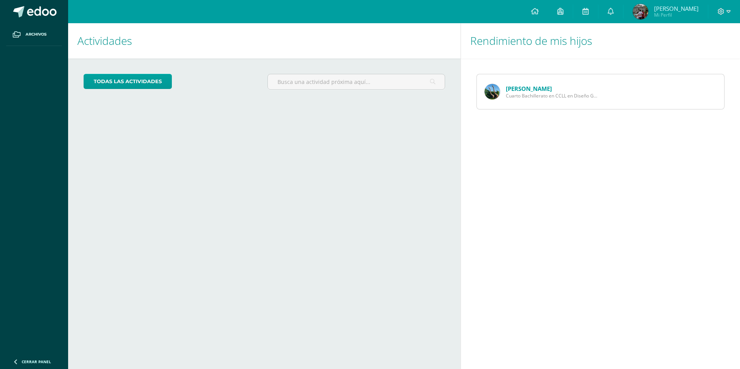
click at [524, 85] on link "[PERSON_NAME]" at bounding box center [529, 89] width 46 height 8
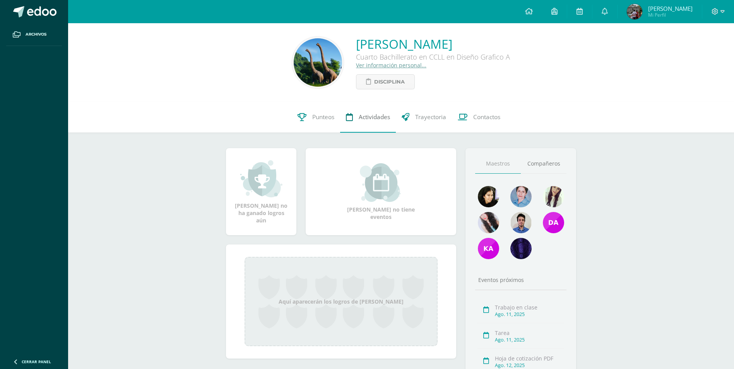
click at [364, 117] on span "Actividades" at bounding box center [374, 117] width 31 height 8
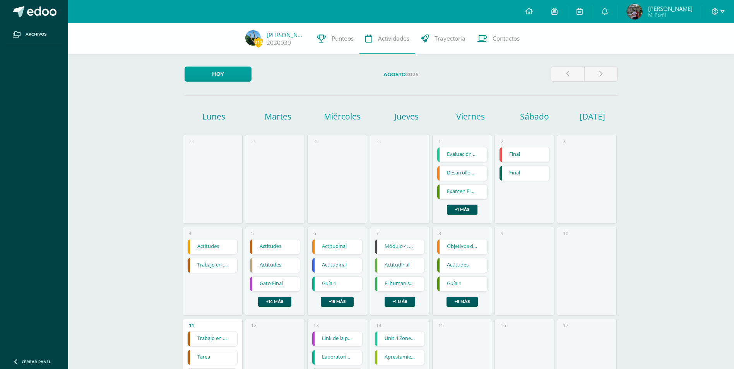
scroll to position [155, 0]
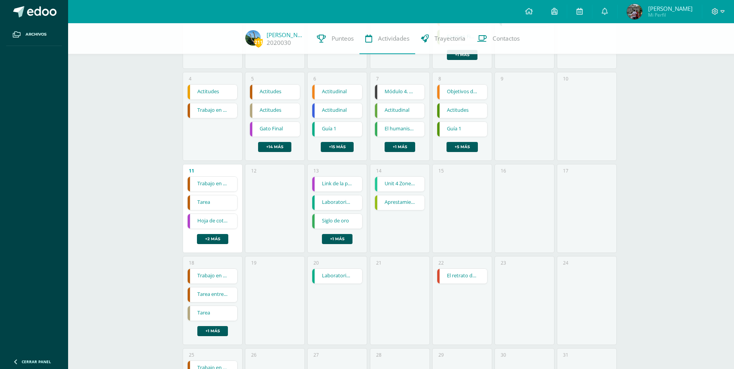
click at [212, 222] on link "Hoja de cotización PDF" at bounding box center [213, 221] width 50 height 15
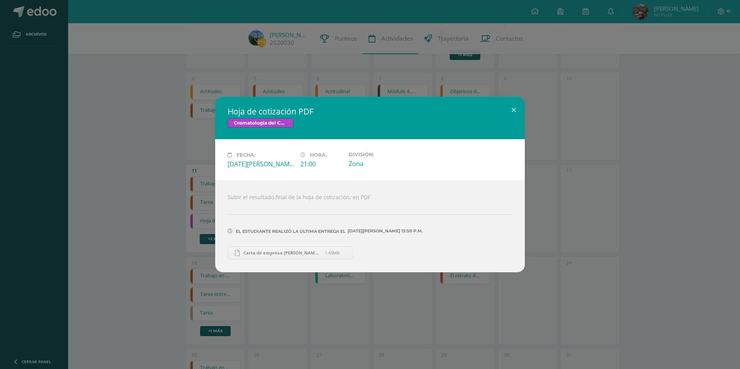
click at [279, 252] on span "Carta de empresa [PERSON_NAME][URL]" at bounding box center [281, 253] width 85 height 6
click at [514, 107] on button at bounding box center [514, 110] width 22 height 26
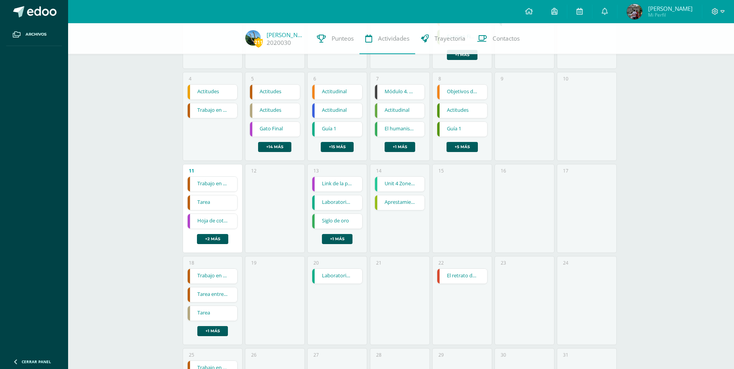
click at [334, 184] on link "Link de la presentación con los mockups" at bounding box center [337, 184] width 50 height 15
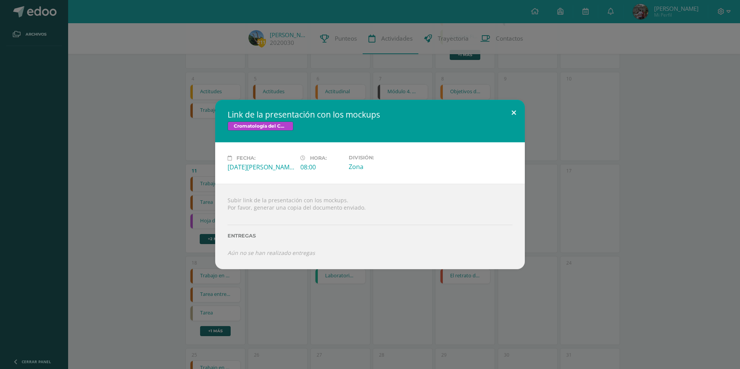
click at [515, 111] on button at bounding box center [514, 113] width 22 height 26
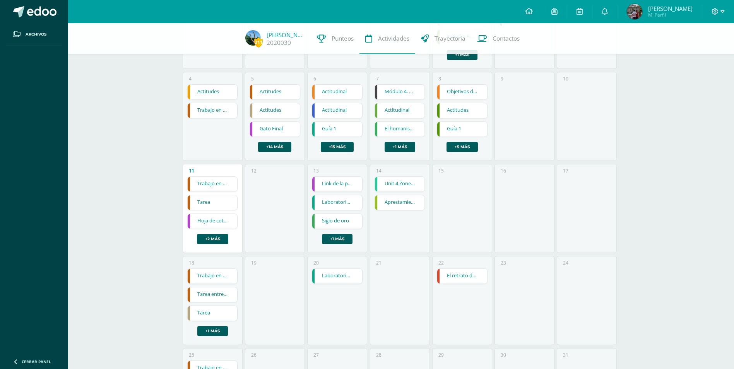
click at [214, 184] on link "Trabajo en clase" at bounding box center [213, 184] width 50 height 15
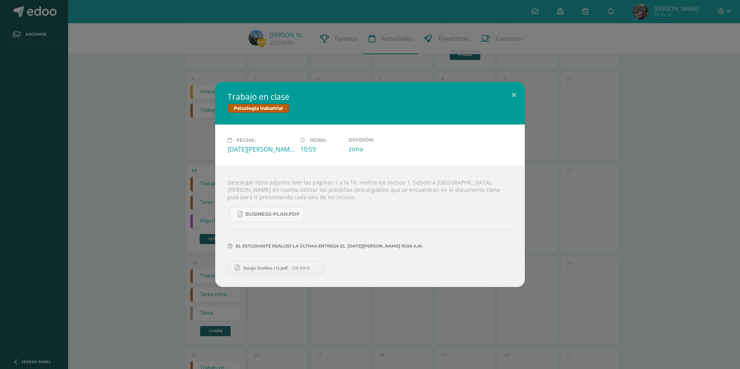
click at [265, 269] on span "Danjo Studios (1).pdf" at bounding box center [265, 268] width 52 height 6
click at [512, 91] on button at bounding box center [514, 95] width 22 height 26
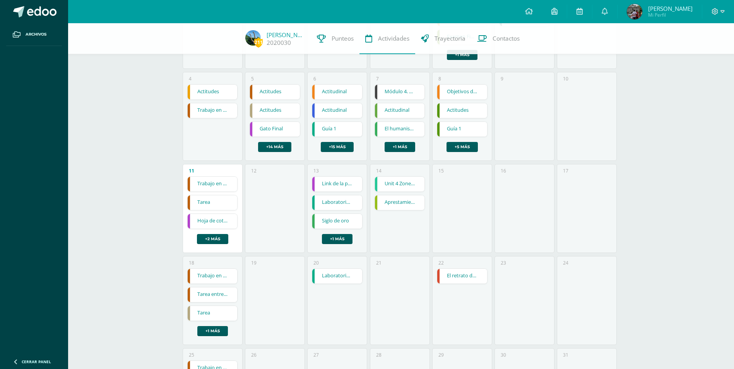
click at [208, 202] on link "Tarea" at bounding box center [213, 202] width 50 height 15
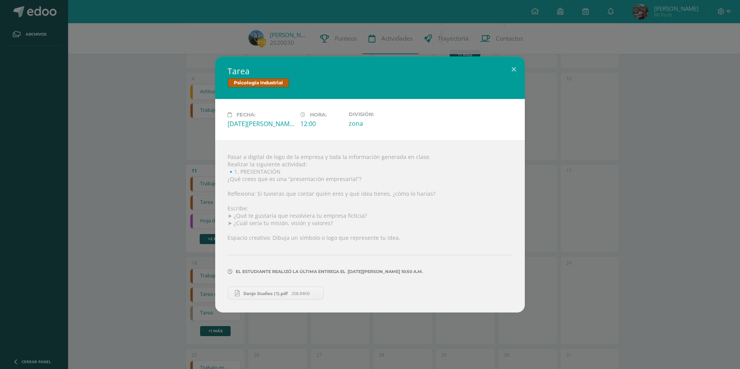
click at [258, 291] on span "Danjo Studios (1).pdf" at bounding box center [265, 294] width 52 height 6
drag, startPoint x: 513, startPoint y: 66, endPoint x: 505, endPoint y: 69, distance: 8.6
click at [513, 66] on button at bounding box center [514, 69] width 22 height 26
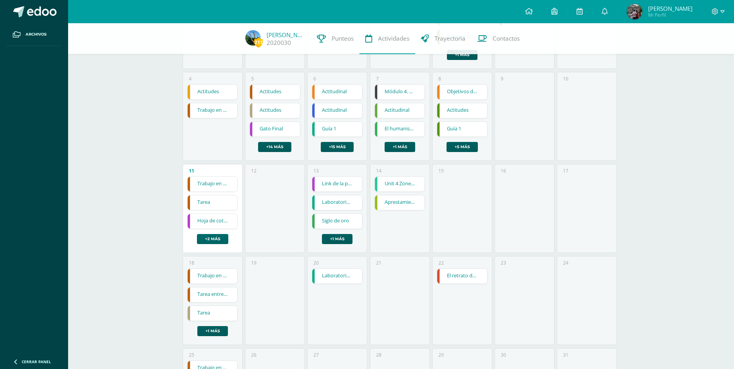
click at [219, 240] on link "+2 más" at bounding box center [212, 239] width 31 height 10
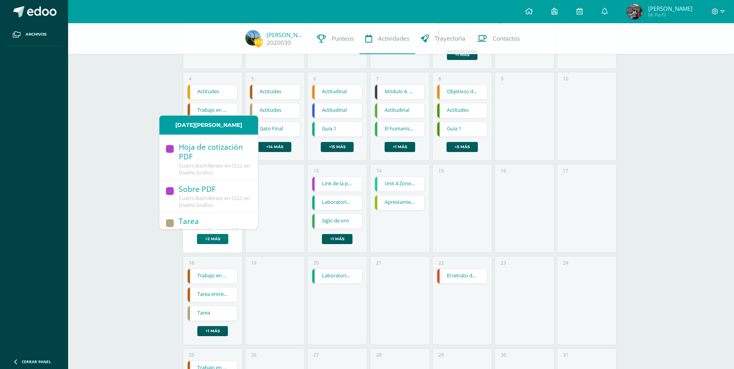
scroll to position [76, 0]
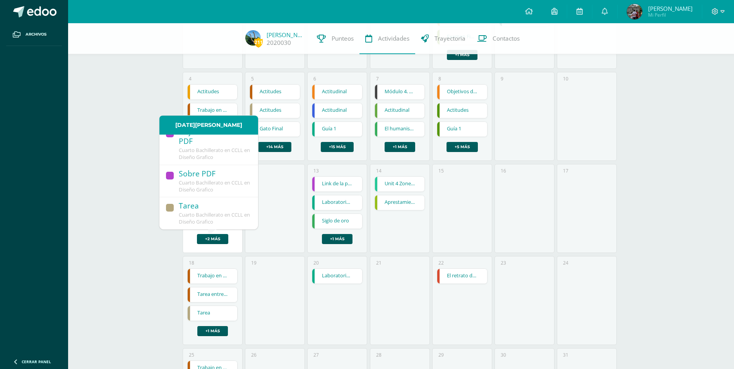
click at [221, 207] on div "Tarea" at bounding box center [215, 206] width 72 height 10
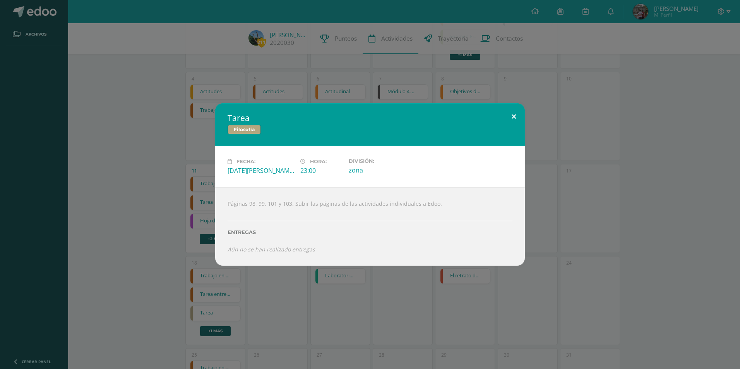
click at [514, 115] on button at bounding box center [514, 116] width 22 height 26
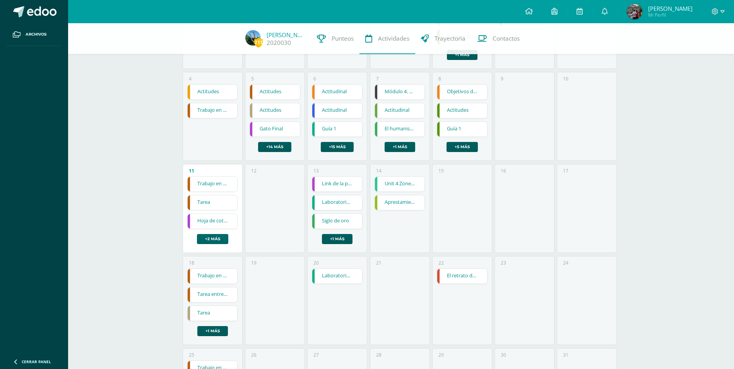
click at [202, 238] on link "+2 más" at bounding box center [212, 239] width 31 height 10
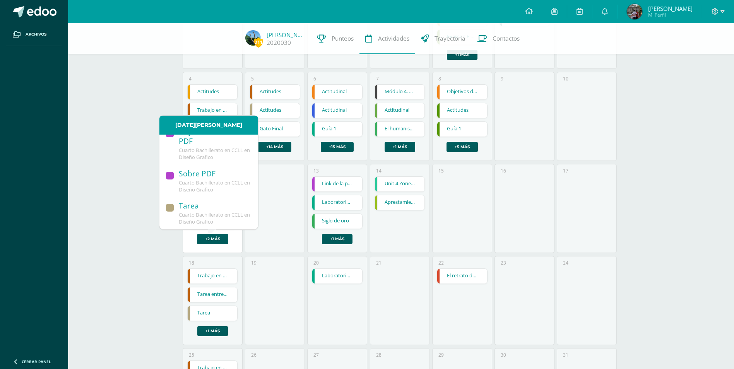
click at [219, 182] on span "Cuarto Bachillerato en CCLL en Diseño Grafico" at bounding box center [214, 186] width 71 height 14
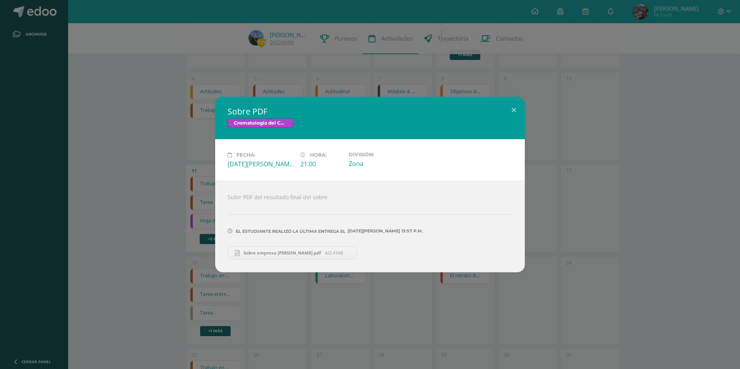
click at [275, 254] on span "Sobre empresa [PERSON_NAME].pdf" at bounding box center [281, 253] width 85 height 6
click at [512, 108] on button at bounding box center [514, 110] width 22 height 26
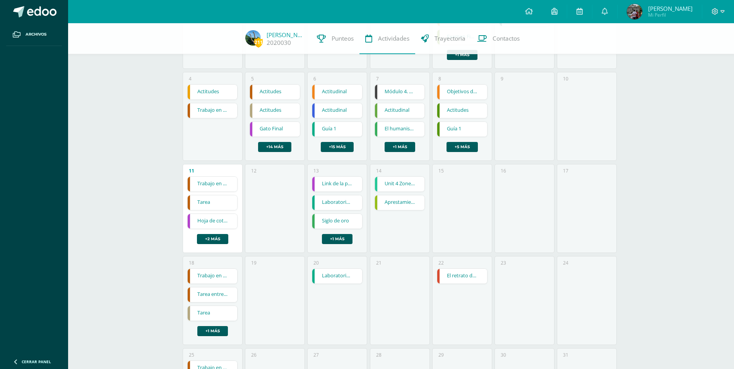
click at [206, 200] on link "Tarea" at bounding box center [213, 202] width 50 height 15
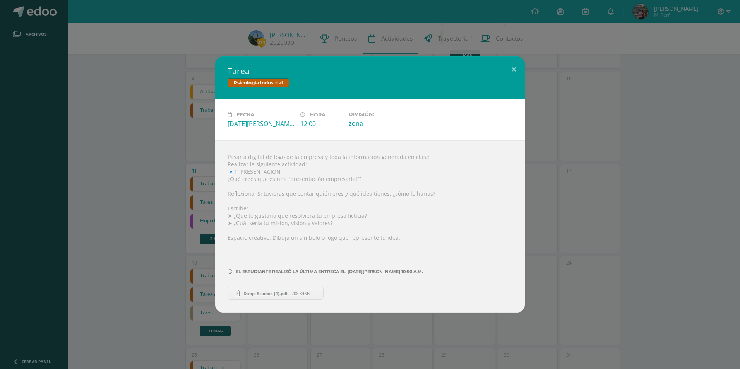
click at [255, 293] on span "Danjo Studios (1).pdf" at bounding box center [265, 294] width 52 height 6
drag, startPoint x: 513, startPoint y: 69, endPoint x: 504, endPoint y: 75, distance: 10.6
click at [513, 69] on button at bounding box center [514, 69] width 22 height 26
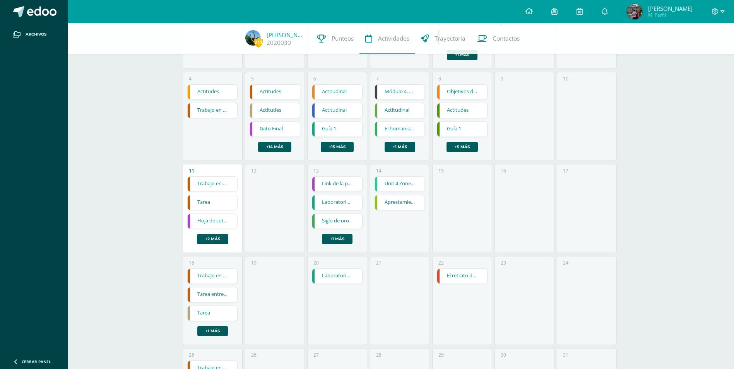
click at [204, 192] on div "Trabajo en clase" at bounding box center [212, 183] width 51 height 15
click at [203, 205] on link "Tarea" at bounding box center [213, 202] width 50 height 15
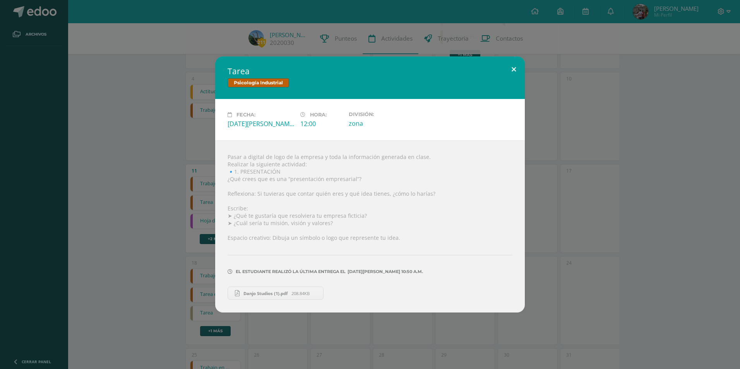
click at [514, 66] on button at bounding box center [514, 69] width 22 height 26
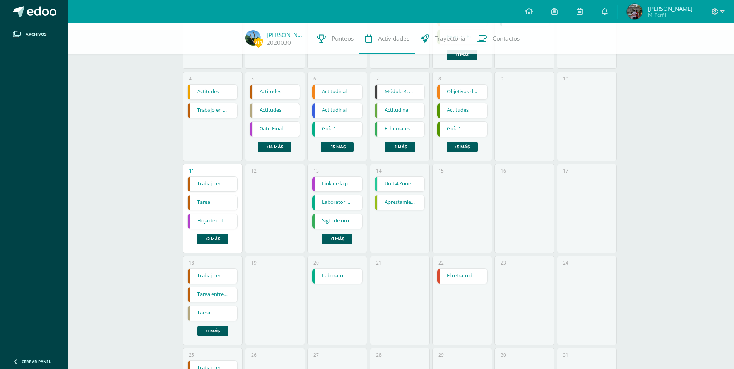
click at [218, 184] on link "Trabajo en clase" at bounding box center [213, 184] width 50 height 15
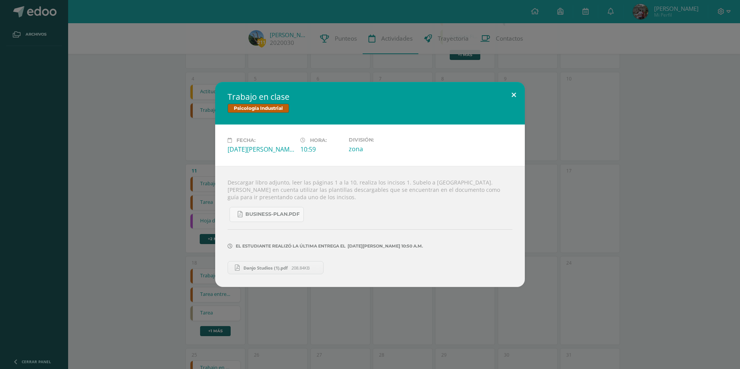
click at [515, 92] on button at bounding box center [514, 95] width 22 height 26
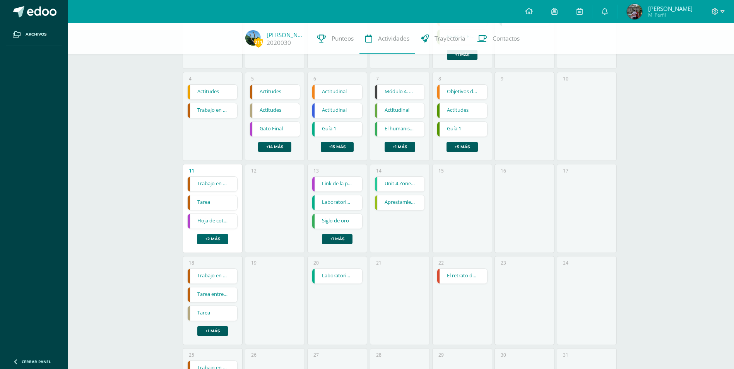
click at [216, 240] on link "+2 más" at bounding box center [212, 239] width 31 height 10
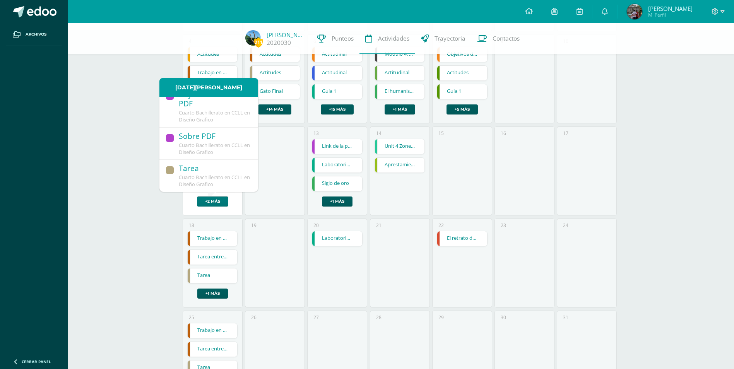
scroll to position [241, 0]
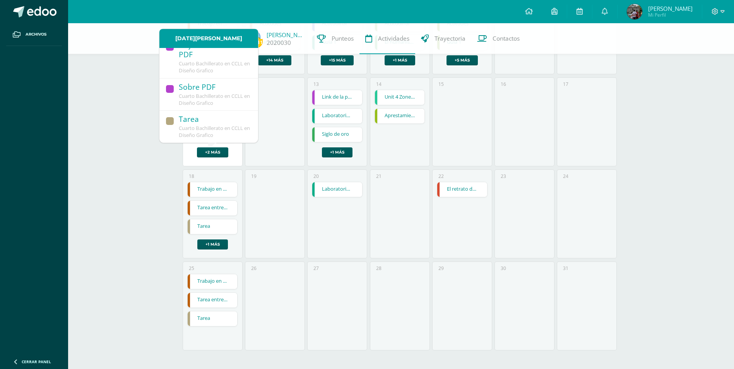
click at [196, 87] on div "Sobre PDF" at bounding box center [215, 87] width 72 height 10
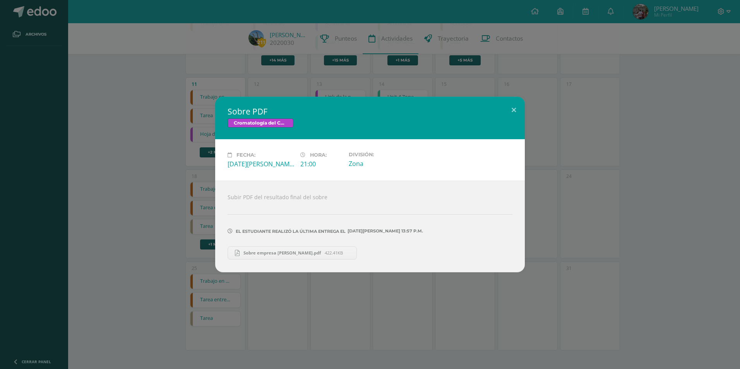
click at [313, 253] on span "Sobre empresa [PERSON_NAME].pdf" at bounding box center [281, 253] width 85 height 6
click at [513, 110] on button at bounding box center [514, 110] width 22 height 26
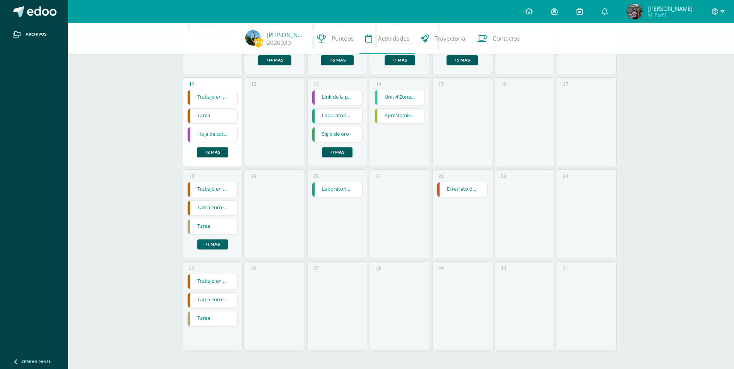
click at [217, 245] on link "+1 más" at bounding box center [212, 244] width 31 height 10
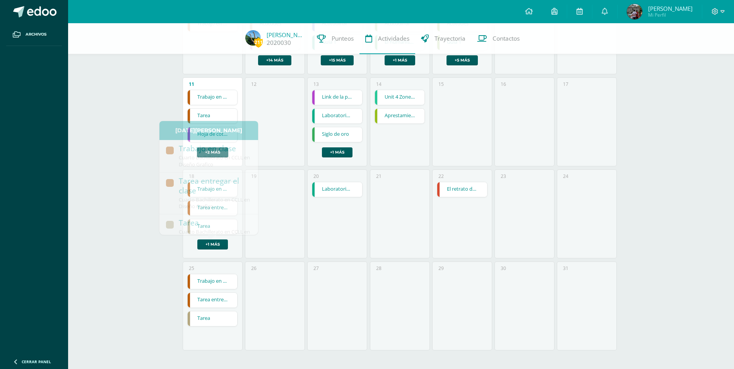
drag, startPoint x: 84, startPoint y: 169, endPoint x: 96, endPoint y: 168, distance: 12.1
click at [85, 169] on div "211 [PERSON_NAME] 2020030 Punteos Actividades Trayectoria Contactos [DATE] [DAT…" at bounding box center [401, 75] width 666 height 587
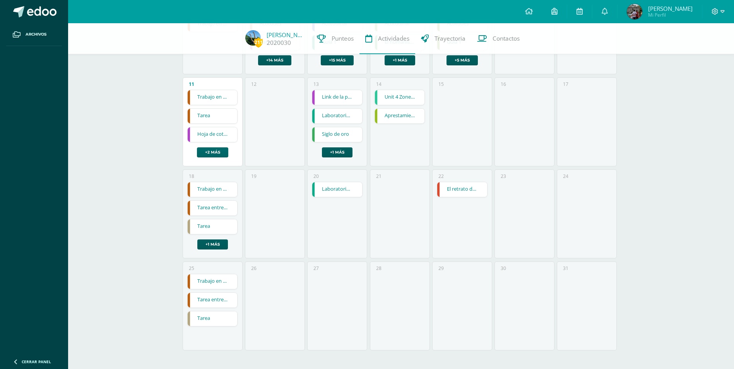
click at [214, 153] on link "+2 más" at bounding box center [212, 152] width 31 height 10
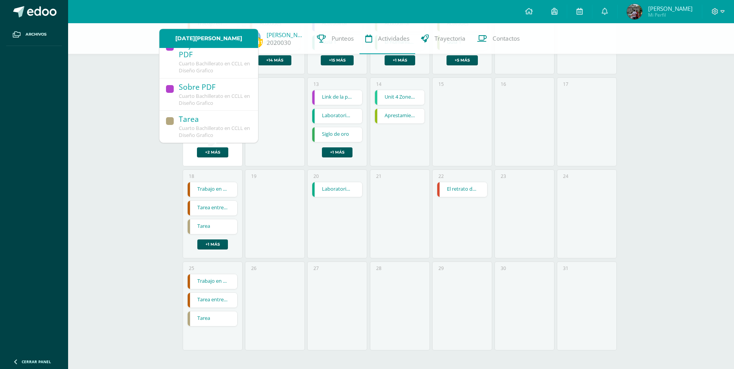
click at [214, 65] on span "Cuarto Bachillerato en CCLL en Diseño Grafico" at bounding box center [214, 67] width 71 height 14
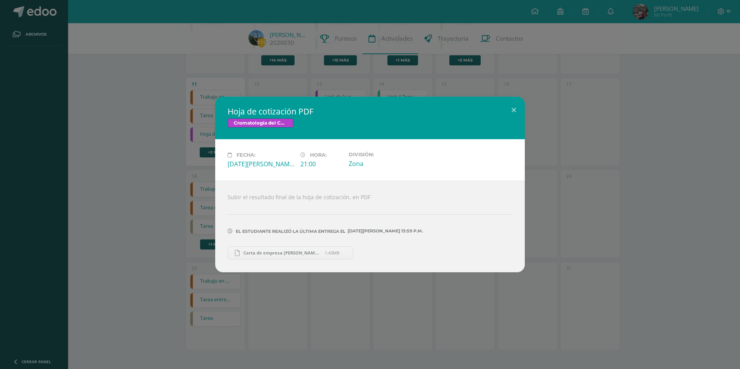
click at [292, 251] on span "Carta de empresa [PERSON_NAME][URL]" at bounding box center [281, 253] width 85 height 6
click at [514, 111] on button at bounding box center [514, 110] width 22 height 26
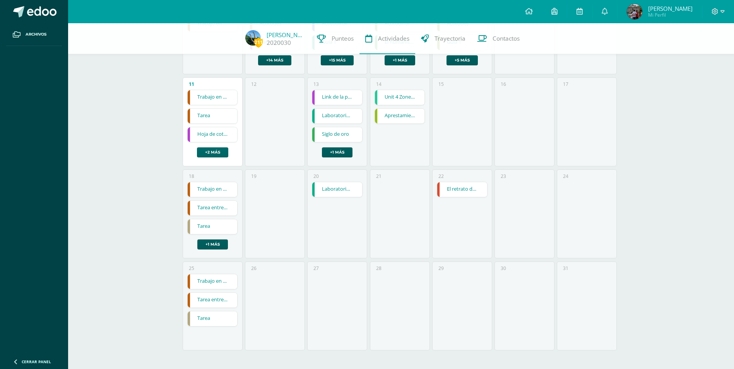
click at [219, 151] on link "+2 más" at bounding box center [212, 152] width 31 height 10
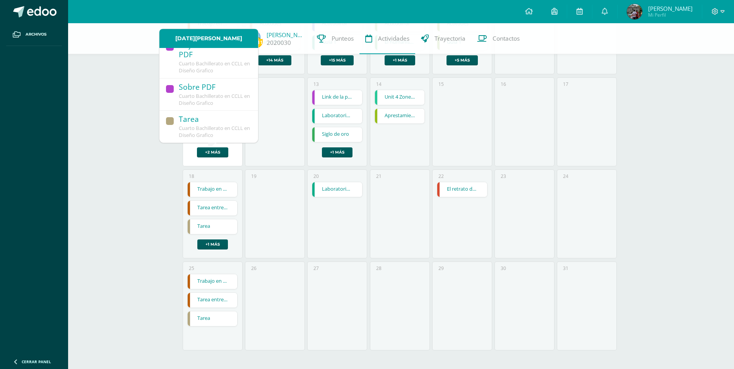
click at [230, 115] on div "Tarea" at bounding box center [215, 120] width 72 height 10
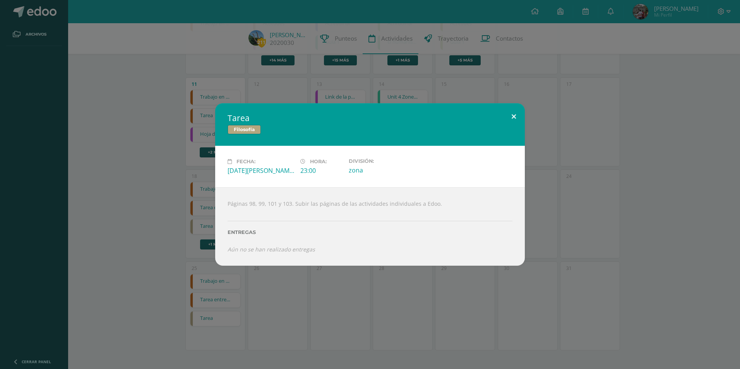
click at [515, 115] on button at bounding box center [514, 116] width 22 height 26
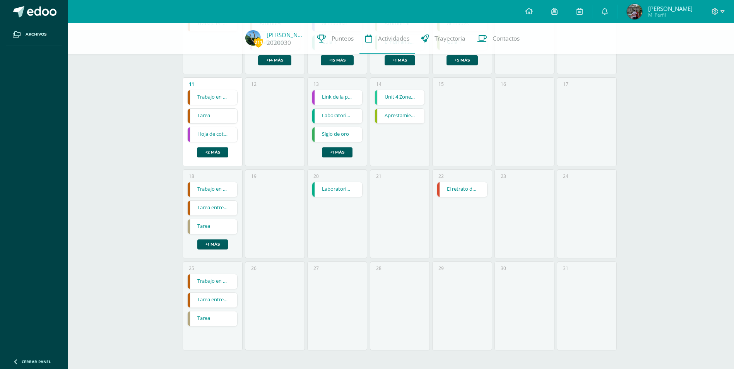
click at [210, 96] on link "Trabajo en clase" at bounding box center [213, 97] width 50 height 15
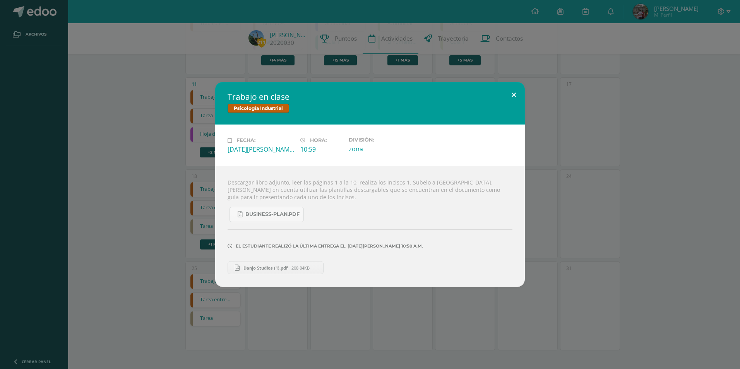
click at [513, 93] on button at bounding box center [514, 95] width 22 height 26
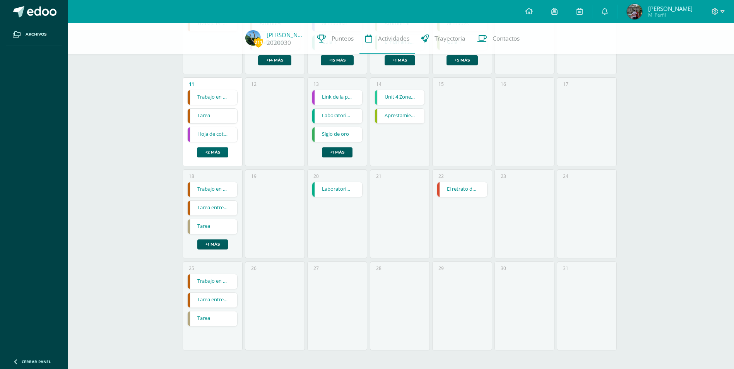
click at [211, 153] on link "+2 más" at bounding box center [212, 152] width 31 height 10
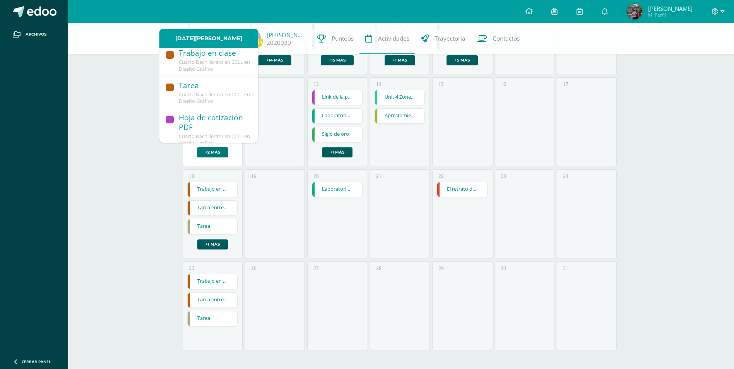
scroll to position [0, 0]
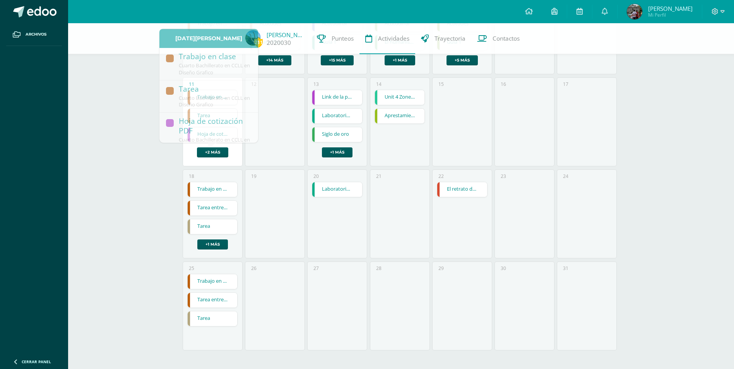
click at [91, 175] on div "211 [PERSON_NAME] 2020030 Punteos Actividades Trayectoria Contactos [DATE] [DAT…" at bounding box center [401, 75] width 666 height 587
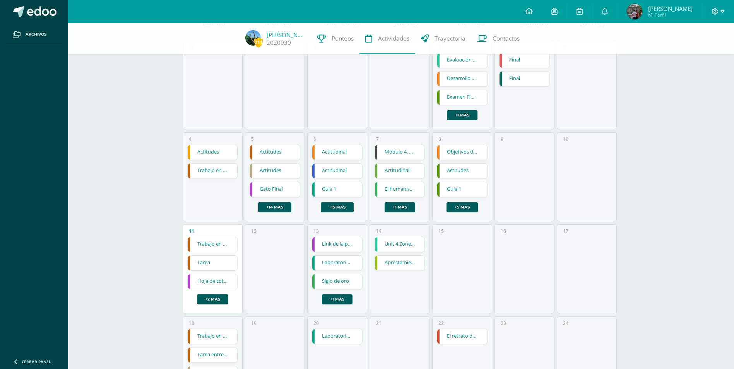
scroll to position [87, 0]
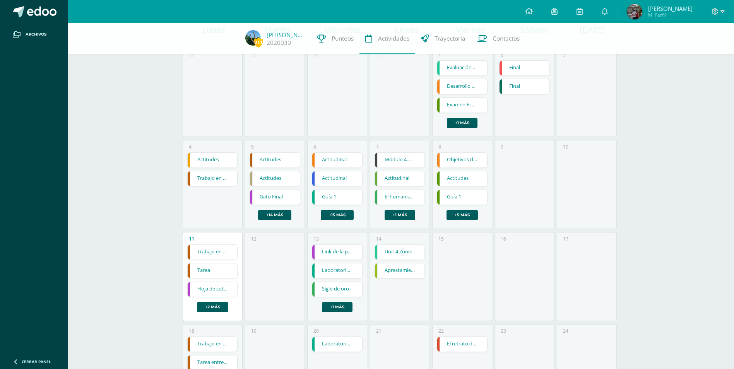
click at [341, 198] on link "Guía 1" at bounding box center [337, 197] width 50 height 15
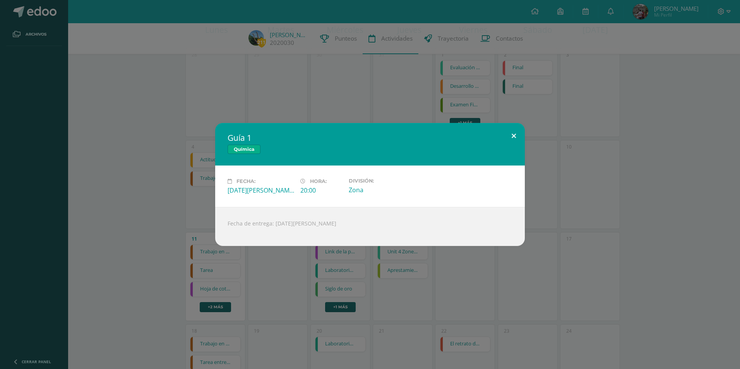
click at [516, 136] on button at bounding box center [514, 136] width 22 height 26
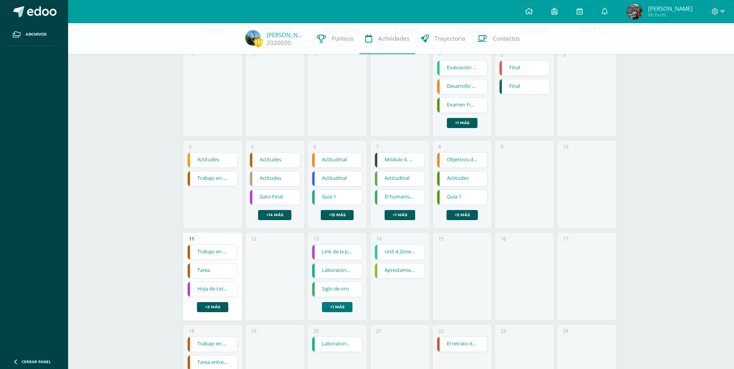
drag, startPoint x: 343, startPoint y: 306, endPoint x: 351, endPoint y: 294, distance: 13.6
click at [344, 305] on link "+1 más" at bounding box center [337, 307] width 31 height 10
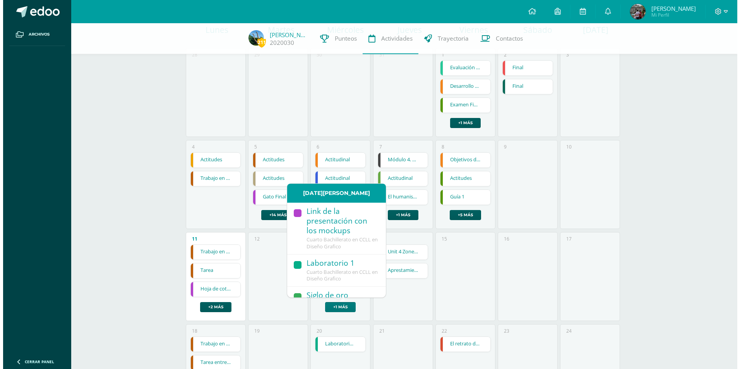
scroll to position [53, 0]
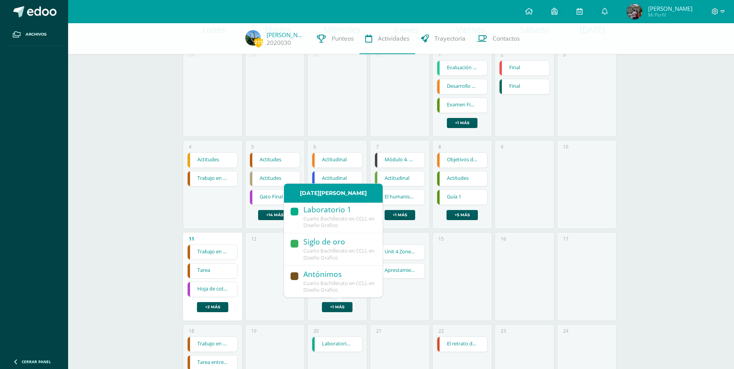
click at [345, 224] on span "Cuarto Bachillerato en CCLL en Diseño Grafico" at bounding box center [338, 222] width 71 height 14
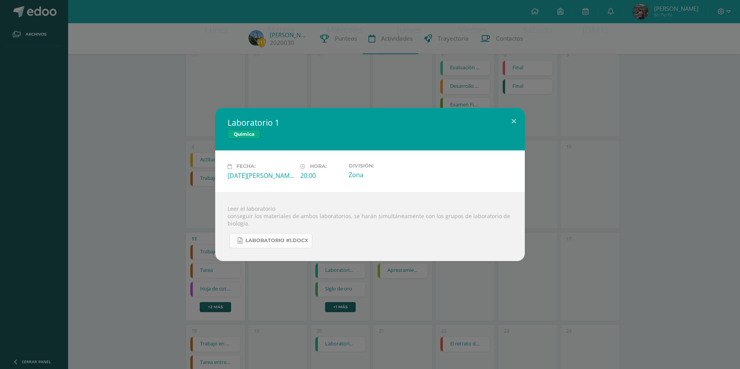
click at [281, 237] on link "Laboratorio #1.docx" at bounding box center [270, 240] width 83 height 15
